Goal: Navigation & Orientation: Find specific page/section

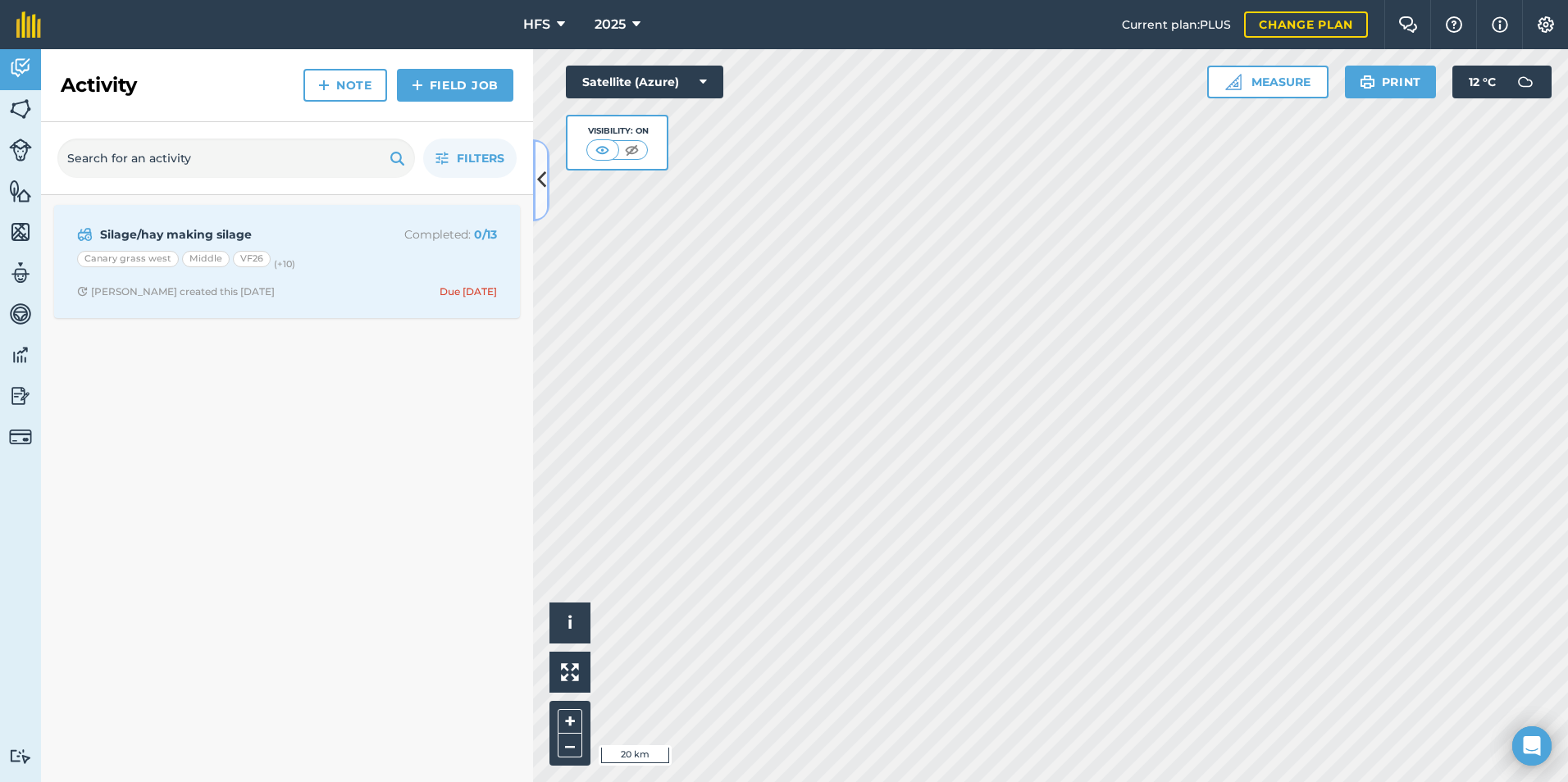
click at [542, 181] on icon at bounding box center [541, 179] width 9 height 29
